Goal: Check status: Check status

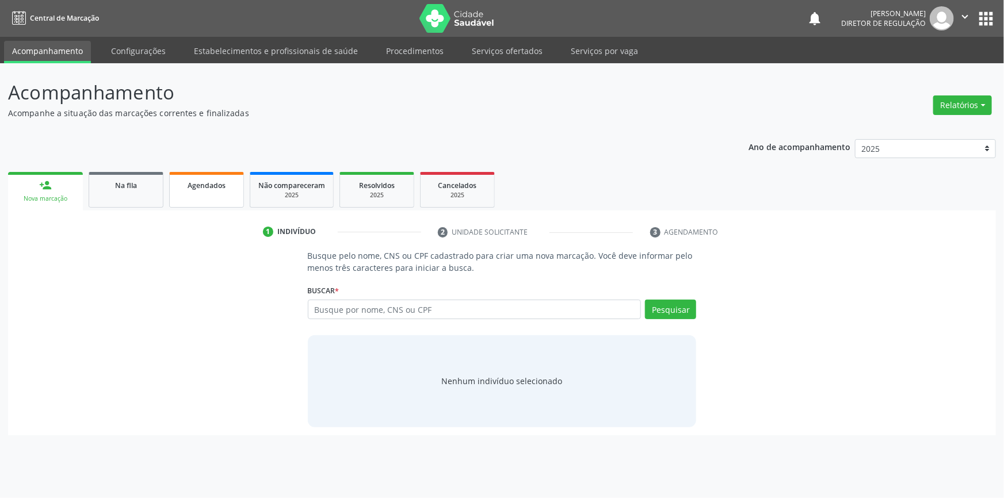
click at [217, 202] on link "Agendados" at bounding box center [206, 190] width 75 height 36
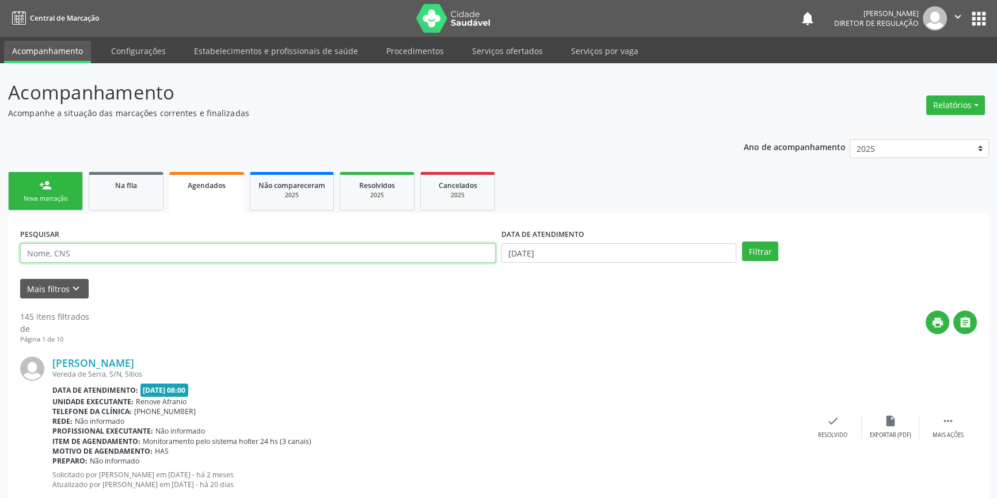
click at [307, 257] on input "text" at bounding box center [257, 253] width 475 height 20
type input "700306985187538"
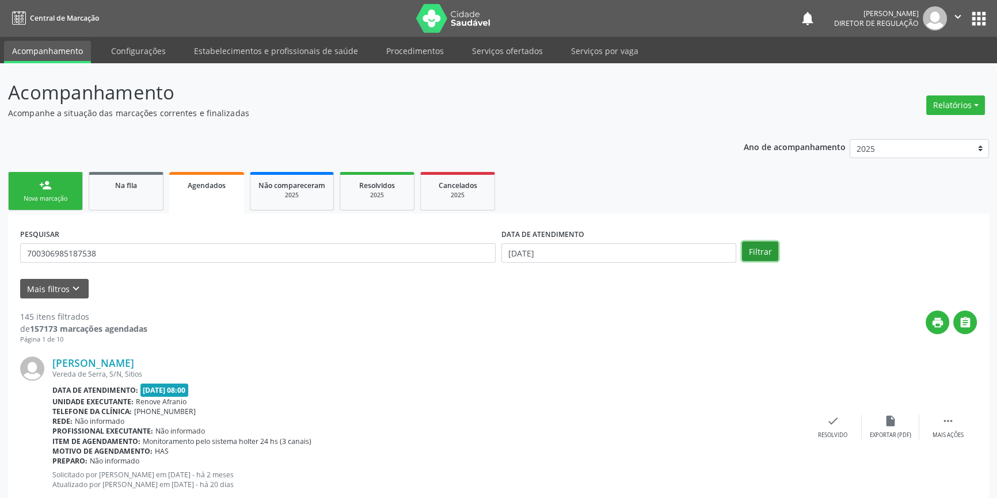
click at [765, 244] on button "Filtrar" at bounding box center [760, 252] width 36 height 20
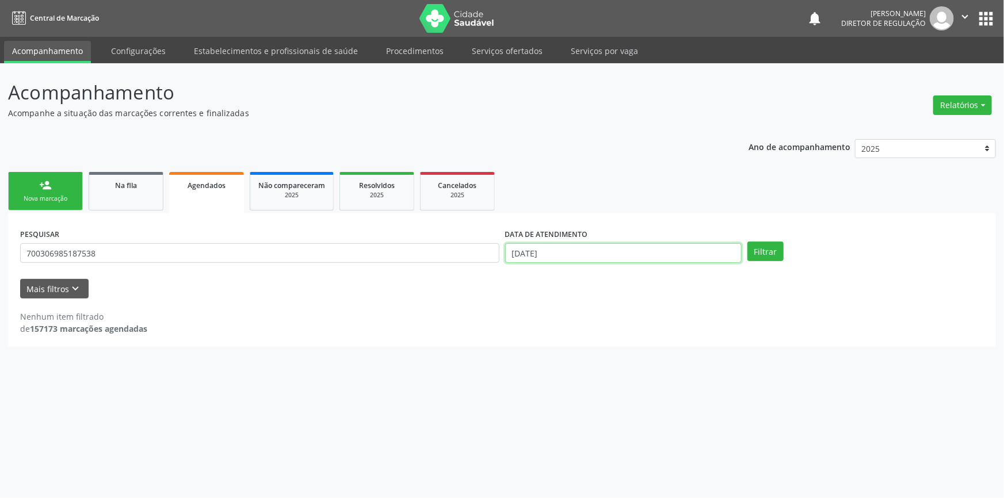
click at [577, 250] on input "[DATE]" at bounding box center [623, 253] width 237 height 20
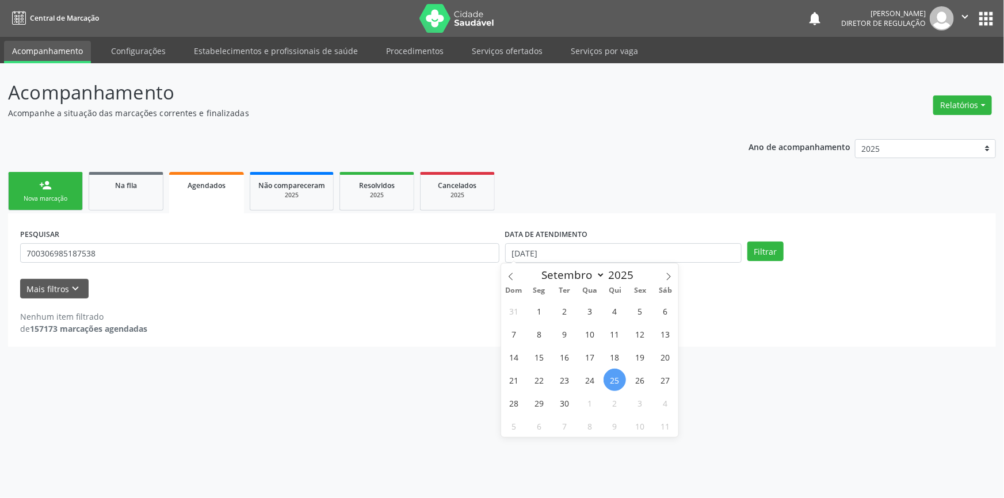
click at [621, 372] on span "25" at bounding box center [615, 380] width 22 height 22
type input "[DATE]"
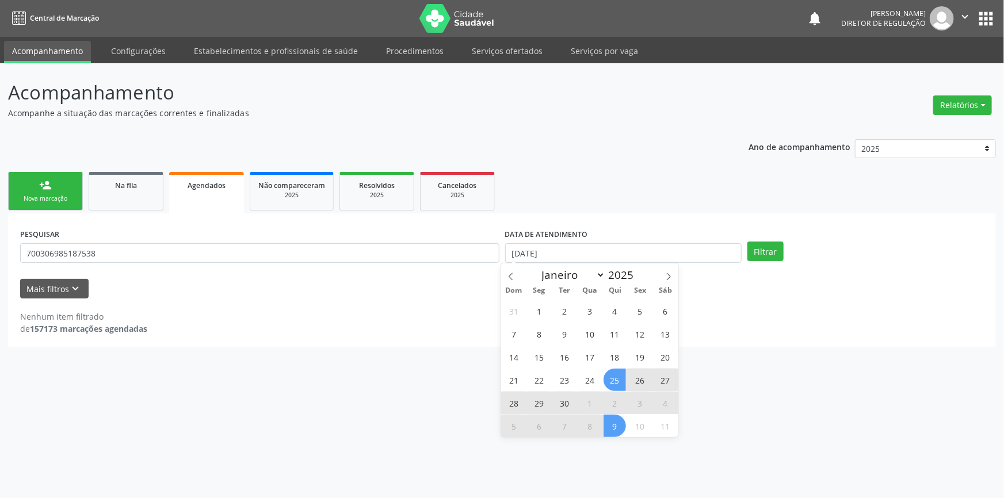
click at [618, 423] on span "9" at bounding box center [615, 426] width 22 height 22
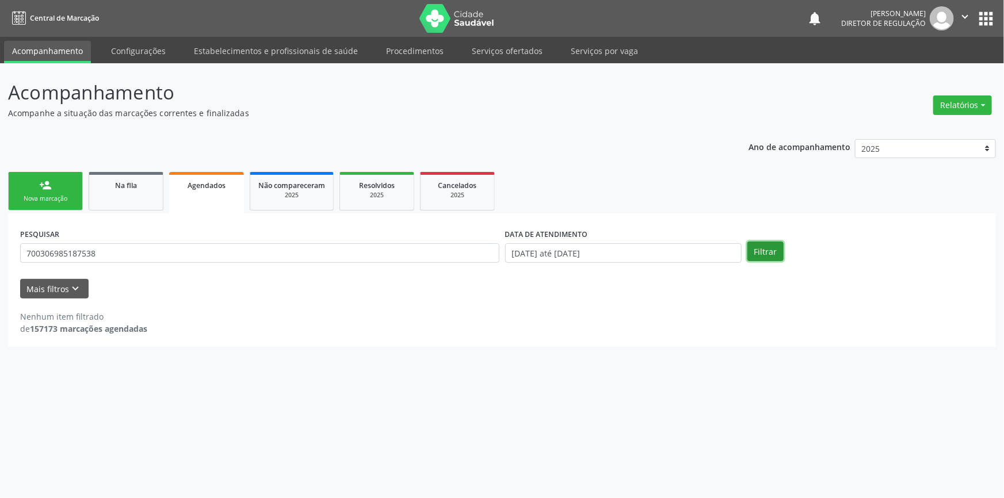
click at [759, 247] on button "Filtrar" at bounding box center [766, 252] width 36 height 20
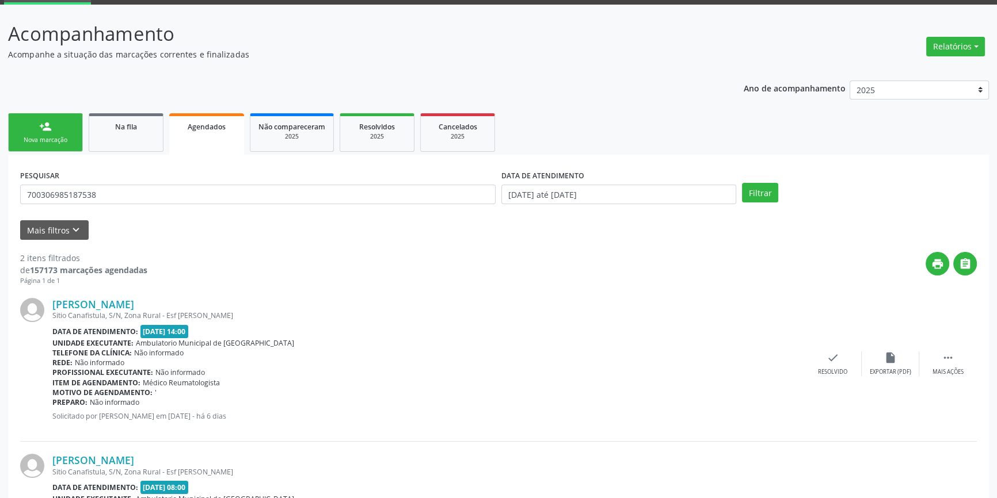
scroll to position [177, 0]
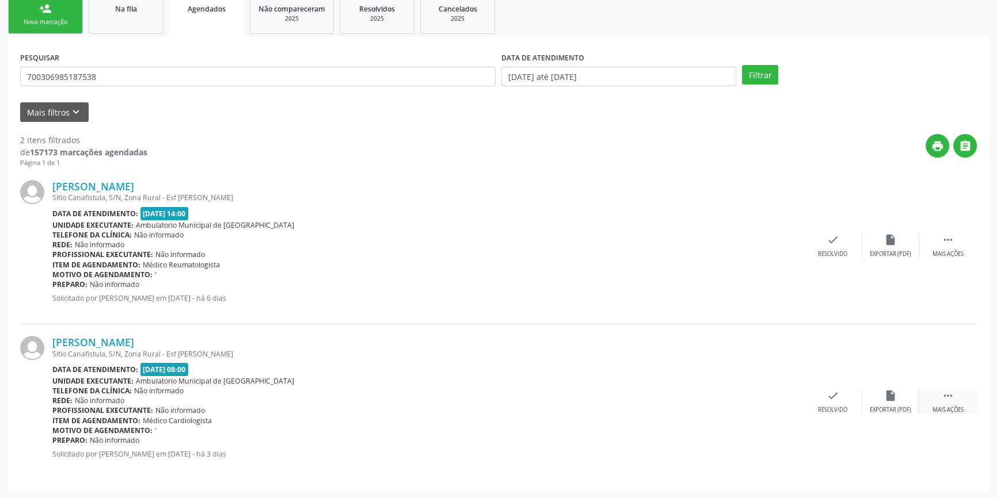
click at [940, 402] on div " Mais ações" at bounding box center [948, 402] width 58 height 25
click at [714, 397] on icon "print" at bounding box center [717, 396] width 13 height 13
